Goal: Task Accomplishment & Management: Manage account settings

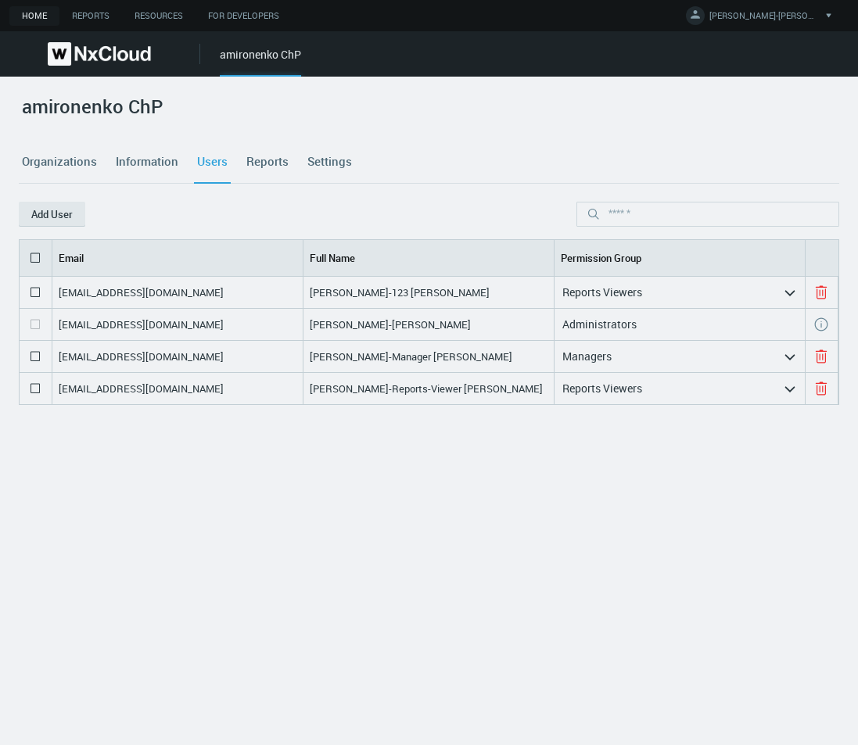
click at [256, 58] on div "amironenko ChP" at bounding box center [260, 61] width 81 height 30
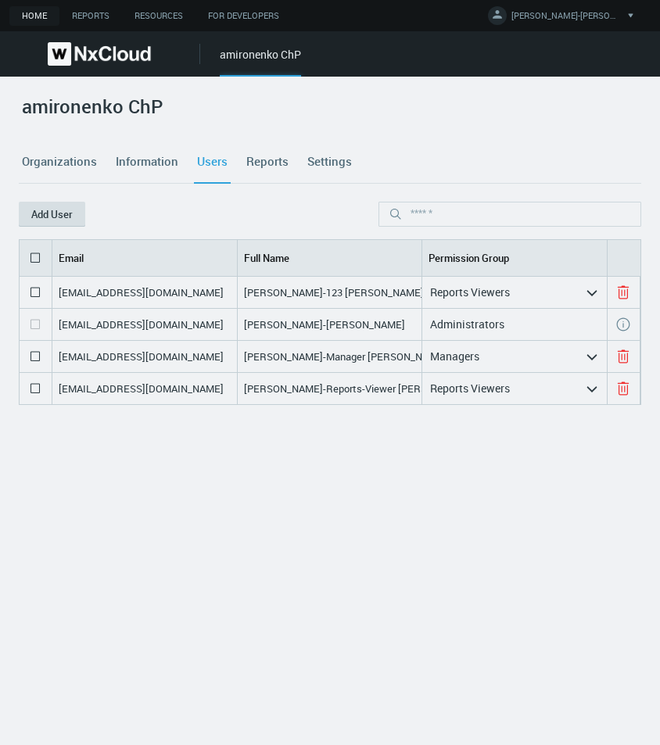
click at [52, 206] on button "Add User" at bounding box center [52, 214] width 66 height 25
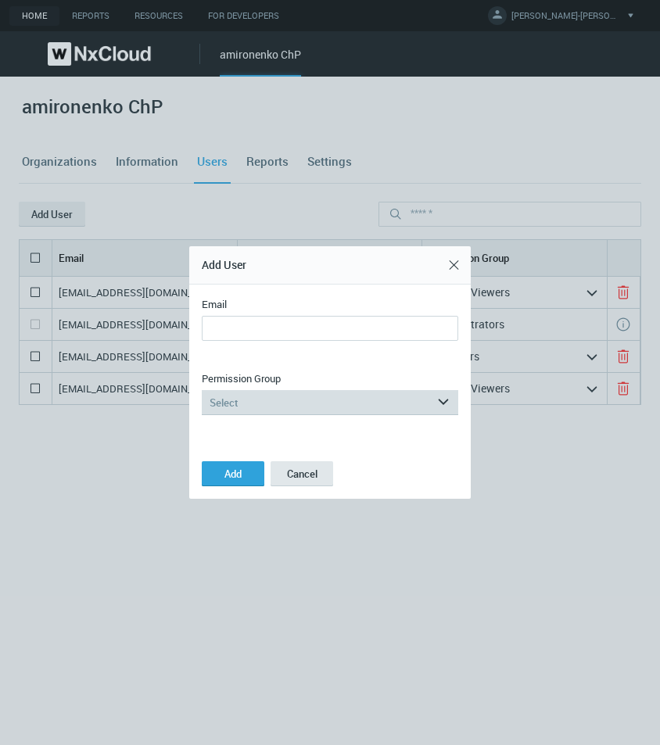
click at [323, 410] on div "Select" at bounding box center [319, 402] width 235 height 25
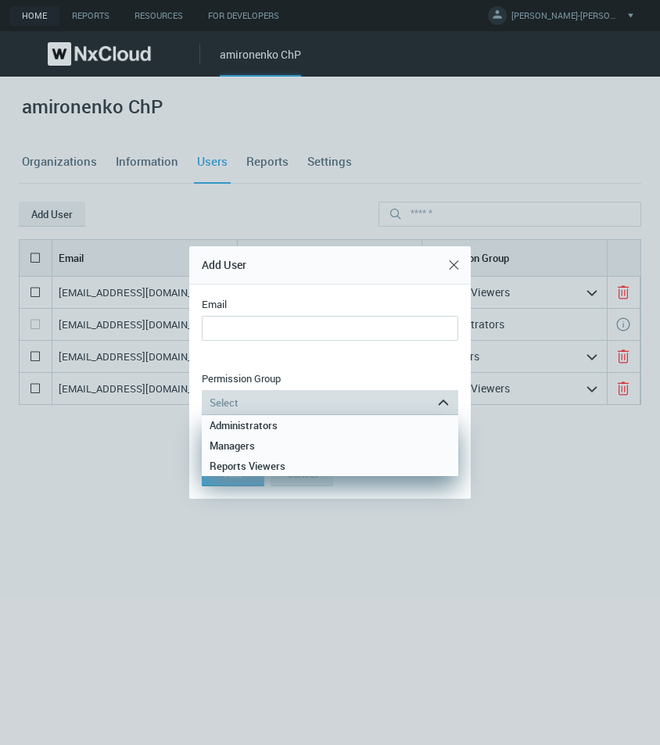
click at [324, 410] on div "Select" at bounding box center [319, 402] width 235 height 25
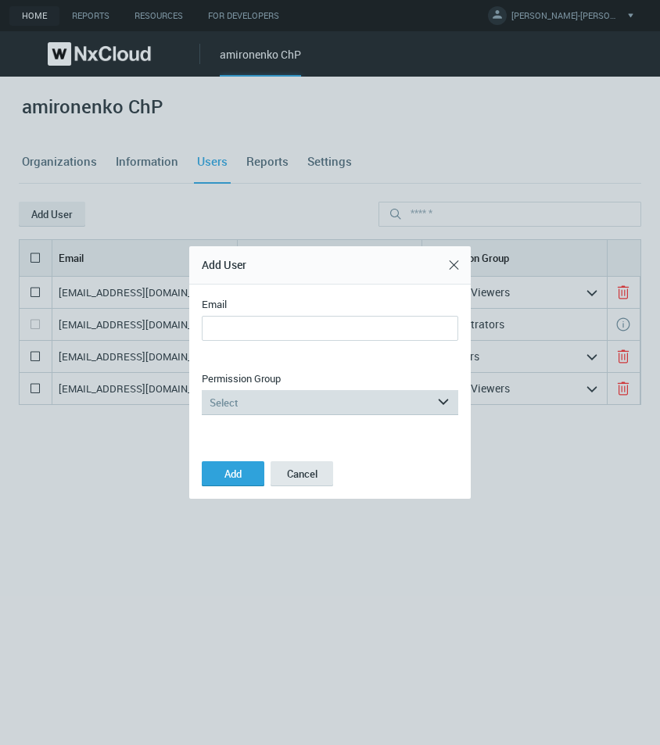
click at [338, 395] on div "Select" at bounding box center [319, 402] width 235 height 25
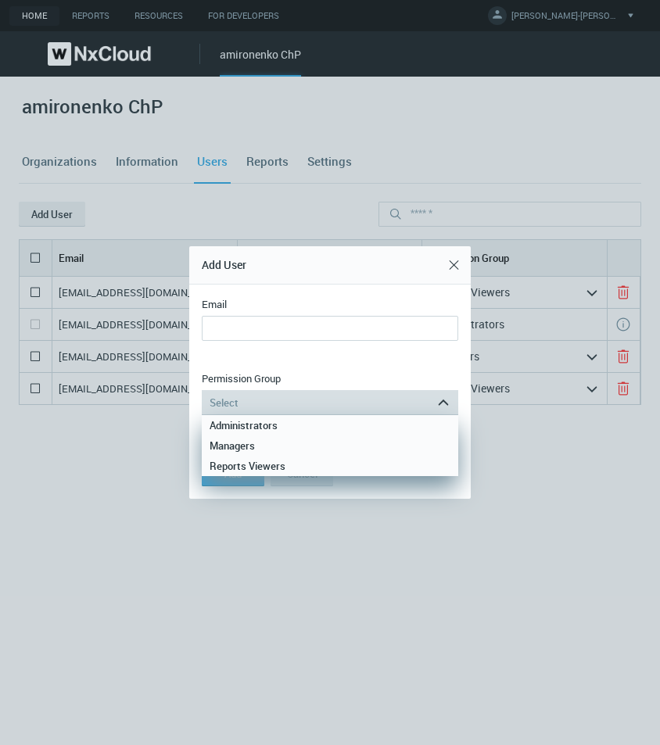
click at [338, 395] on div "Select" at bounding box center [319, 402] width 235 height 25
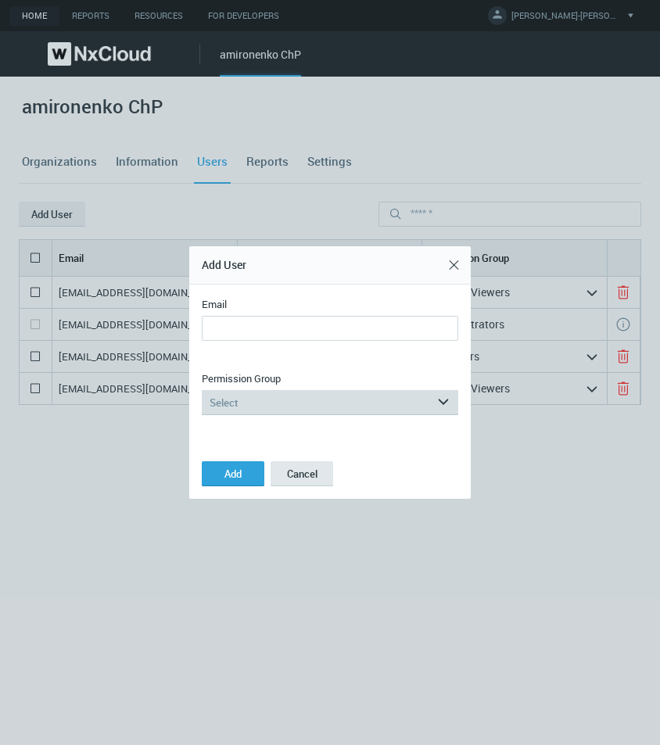
click at [220, 403] on div "Select" at bounding box center [319, 402] width 235 height 25
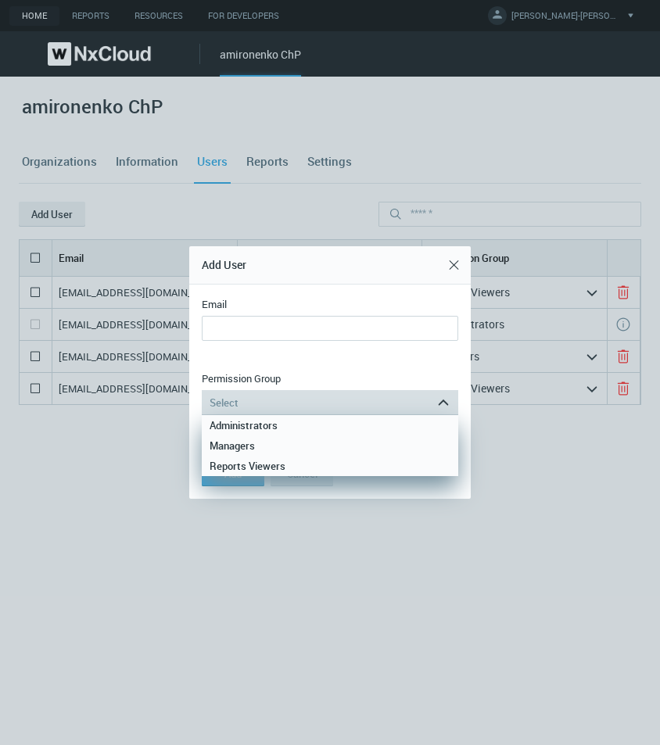
click at [220, 403] on div "Select" at bounding box center [319, 402] width 235 height 25
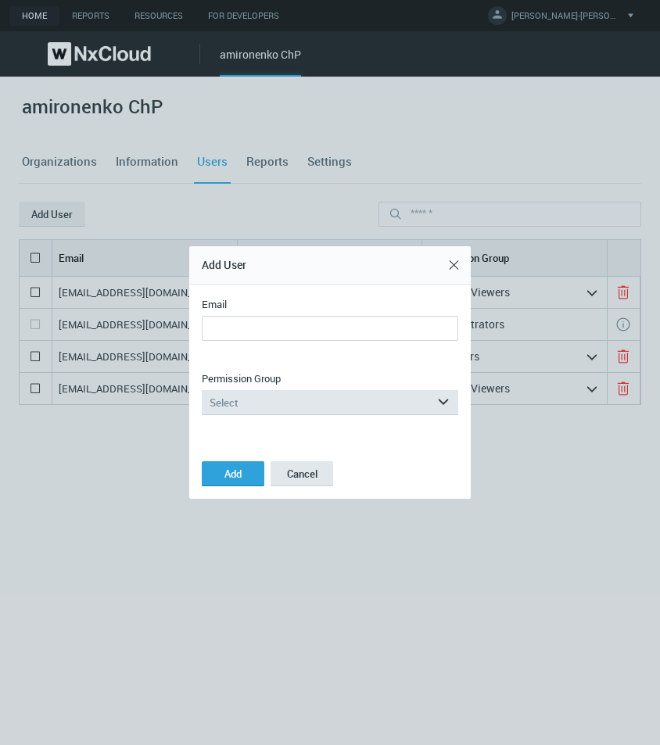
click at [317, 415] on nx-form-field "Permission Group Select arrow_expand Permission Group is required Unrestricted …" at bounding box center [330, 409] width 256 height 77
click at [316, 412] on div "Select" at bounding box center [319, 402] width 235 height 25
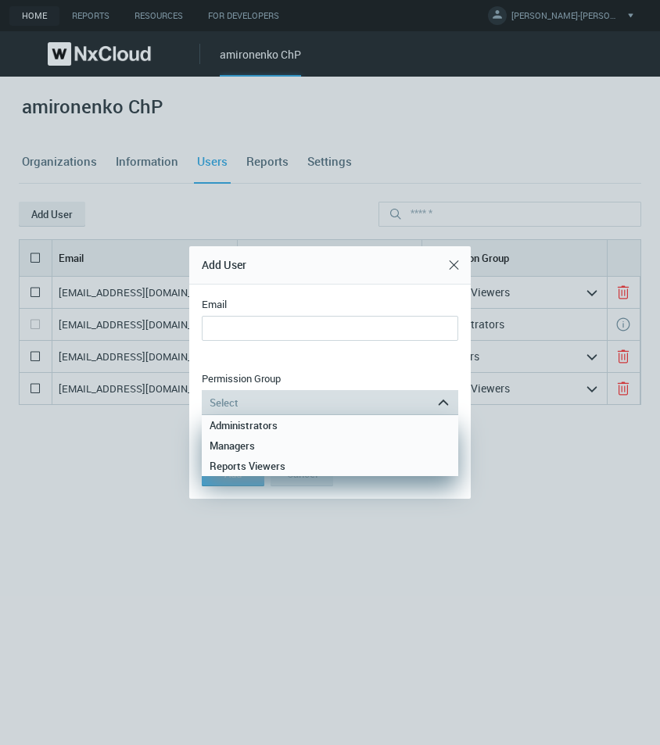
click at [316, 412] on div "Select" at bounding box center [319, 402] width 235 height 25
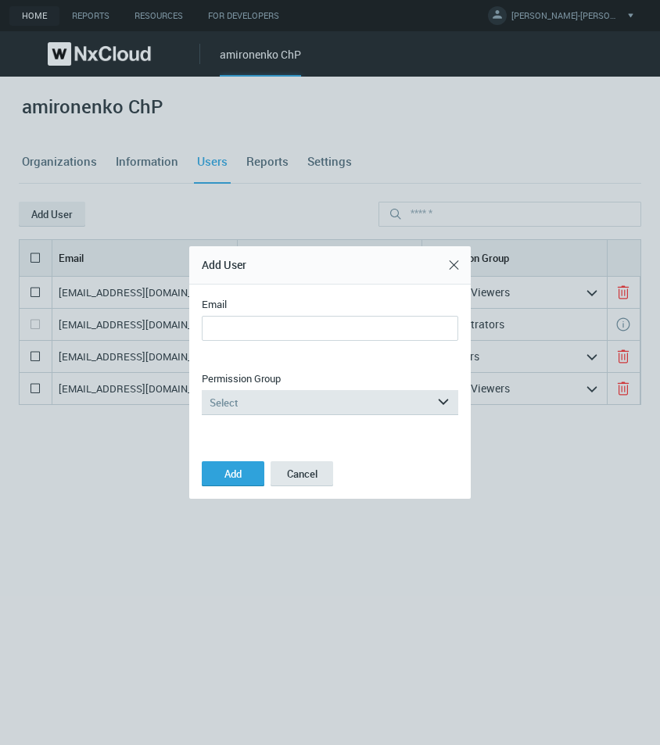
click at [459, 257] on button "Close" at bounding box center [453, 265] width 25 height 25
